Goal: Information Seeking & Learning: Check status

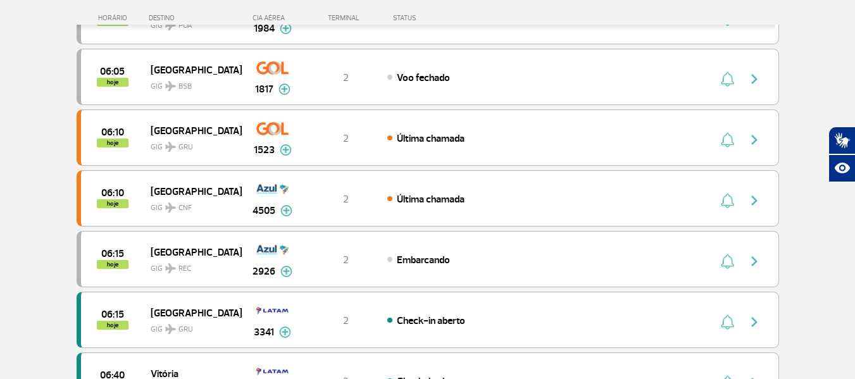
scroll to position [443, 0]
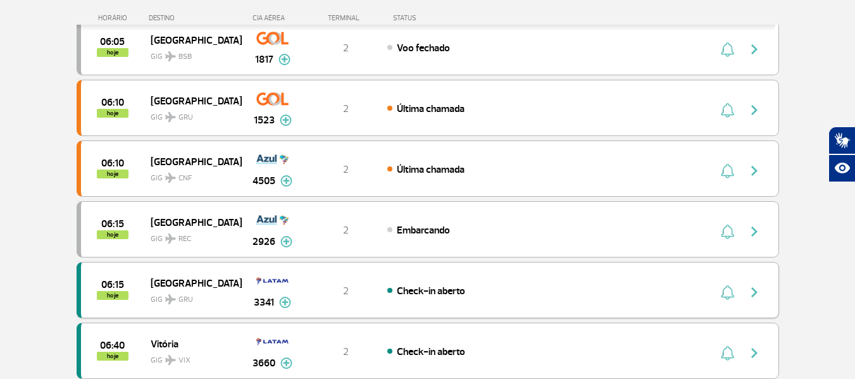
click at [753, 291] on img "button" at bounding box center [754, 292] width 15 height 15
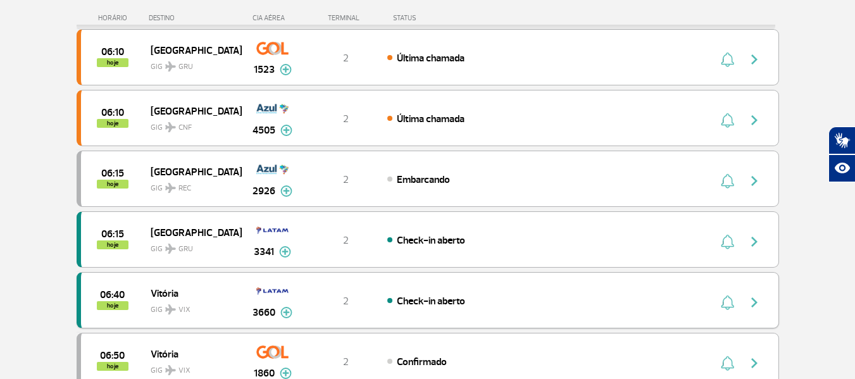
scroll to position [633, 0]
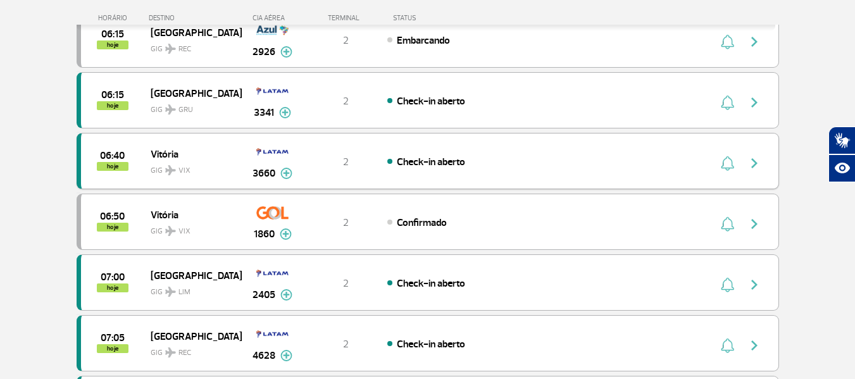
click at [749, 165] on img "button" at bounding box center [754, 163] width 15 height 15
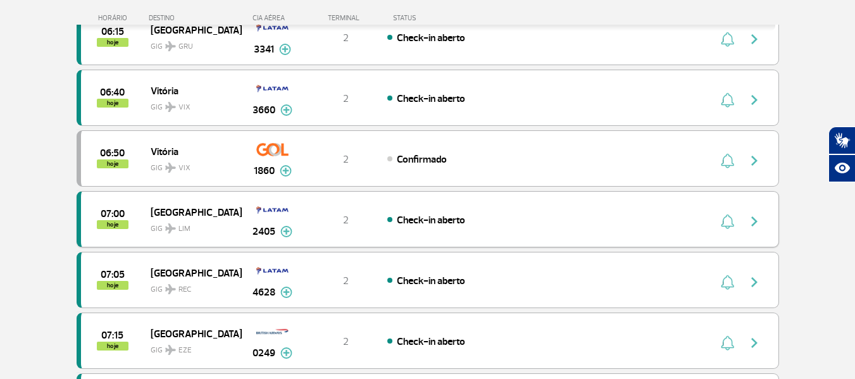
click at [755, 219] on img "button" at bounding box center [754, 221] width 15 height 15
click at [752, 217] on img "button" at bounding box center [754, 221] width 15 height 15
click at [678, 221] on div "07:00 hoje Lima GIG LIM 2405 2 Check-in aberto Parcerias: Delta Airlines 6115" at bounding box center [428, 219] width 702 height 56
drag, startPoint x: 417, startPoint y: 207, endPoint x: 414, endPoint y: 215, distance: 8.8
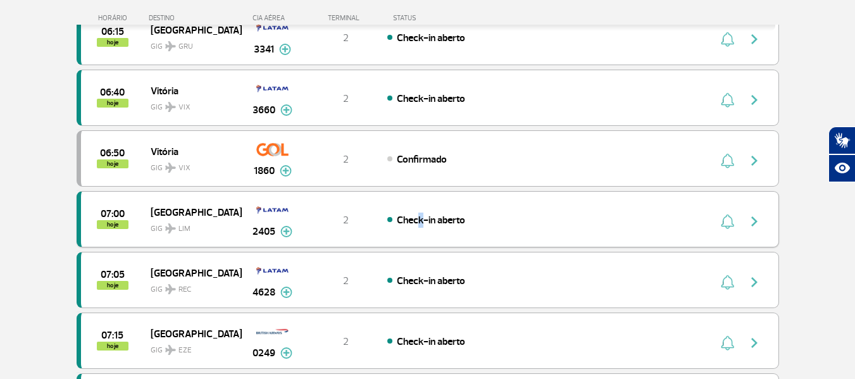
click at [414, 215] on div "07:00 hoje Lima GIG LIM 2405 2 Check-in aberto Parcerias: Delta Airlines 6115" at bounding box center [428, 219] width 702 height 56
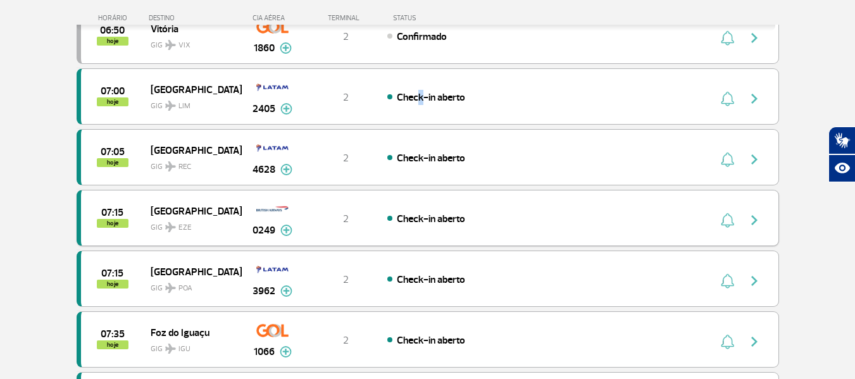
scroll to position [823, 0]
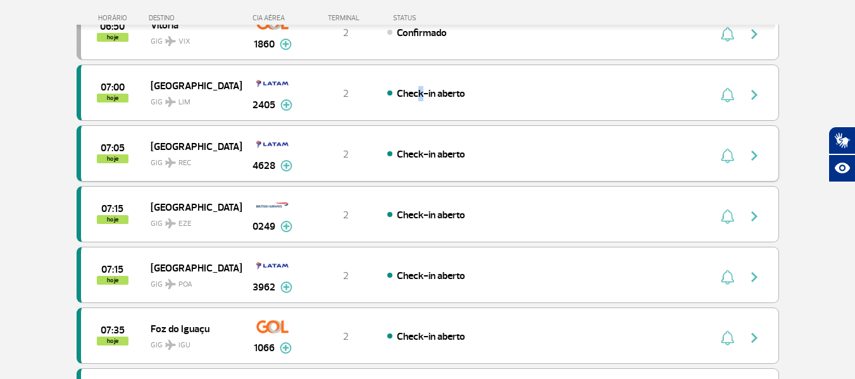
click at [754, 162] on img "button" at bounding box center [754, 155] width 15 height 15
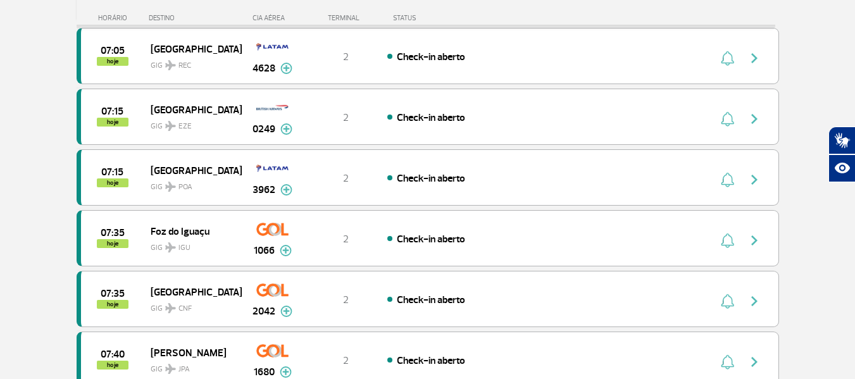
scroll to position [949, 0]
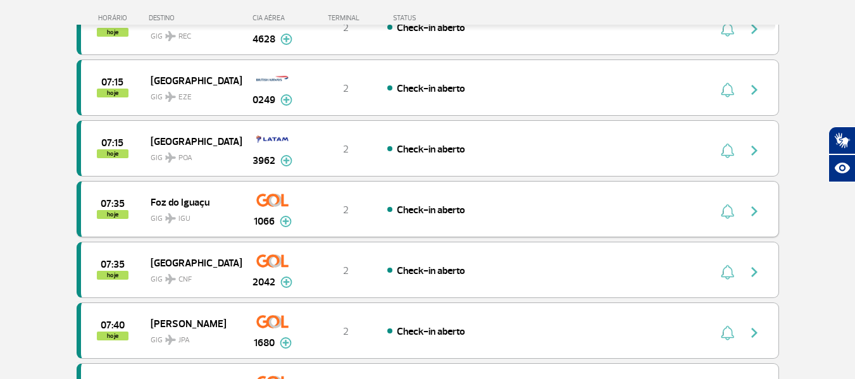
click at [756, 213] on img "button" at bounding box center [754, 211] width 15 height 15
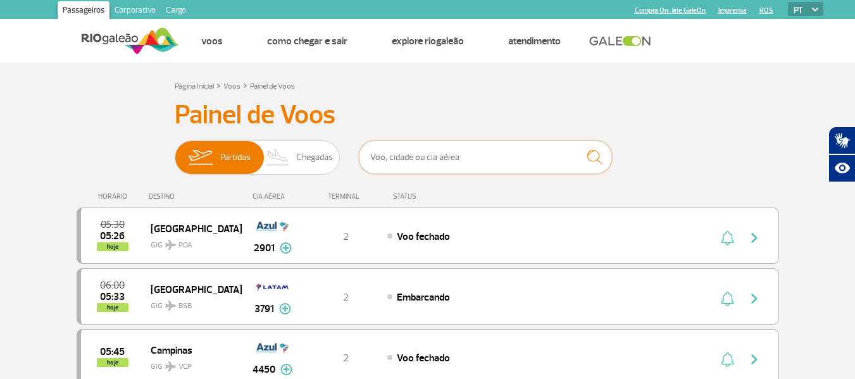
drag, startPoint x: 399, startPoint y: 154, endPoint x: 385, endPoint y: 152, distance: 14.1
click at [399, 154] on input "text" at bounding box center [485, 157] width 253 height 34
type input "1680"
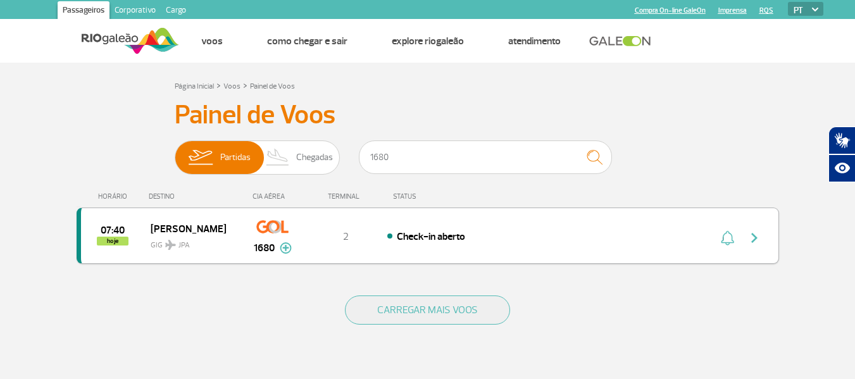
click at [760, 235] on img "button" at bounding box center [754, 237] width 15 height 15
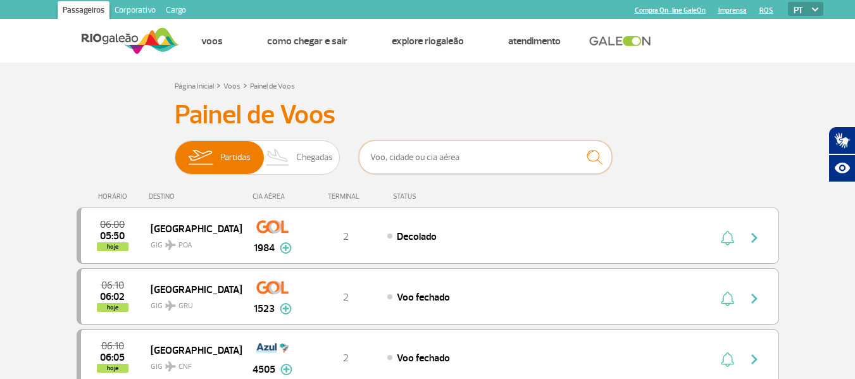
click at [503, 154] on input "text" at bounding box center [485, 157] width 253 height 34
type input "2054"
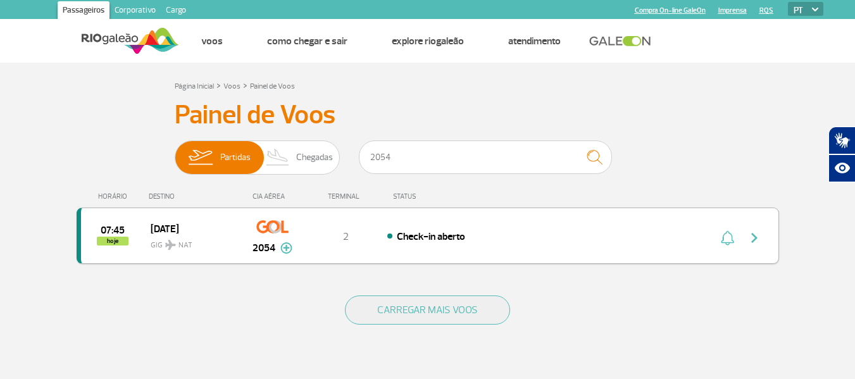
click at [754, 235] on img "button" at bounding box center [754, 237] width 15 height 15
